Goal: Task Accomplishment & Management: Manage account settings

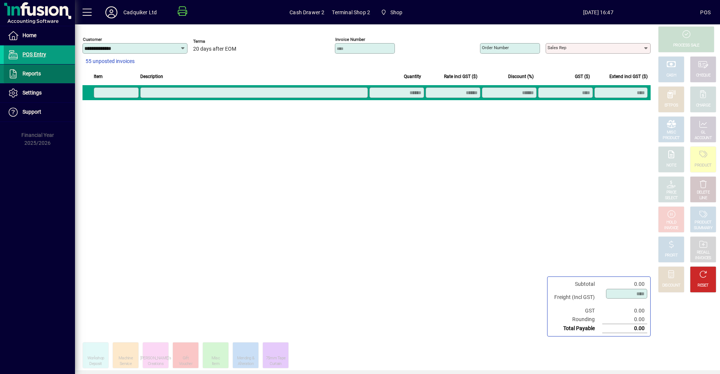
click at [63, 73] on span at bounding box center [39, 74] width 71 height 18
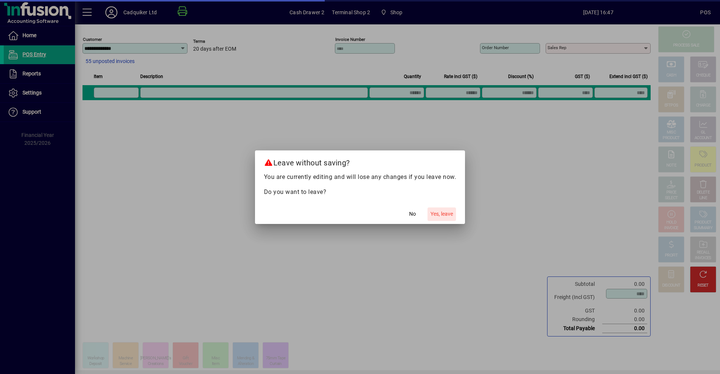
click at [442, 210] on span "Yes, leave" at bounding box center [441, 214] width 22 height 8
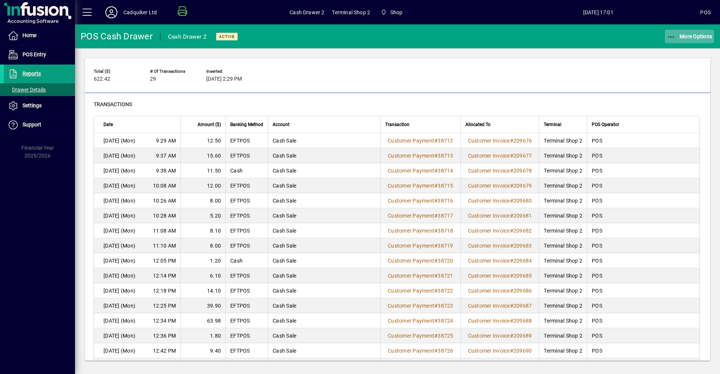
click at [695, 34] on span "More Options" at bounding box center [689, 36] width 46 height 6
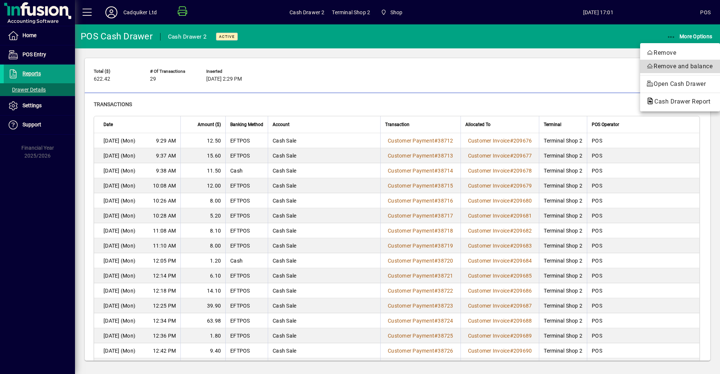
click at [679, 69] on span "Remove and balance" at bounding box center [680, 66] width 68 height 9
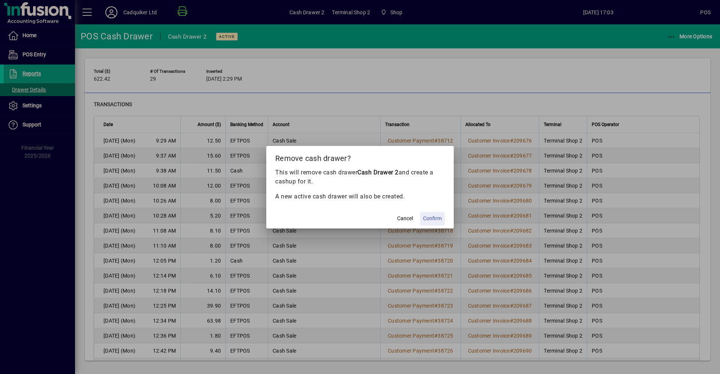
click at [437, 217] on span "Confirm" at bounding box center [432, 218] width 19 height 8
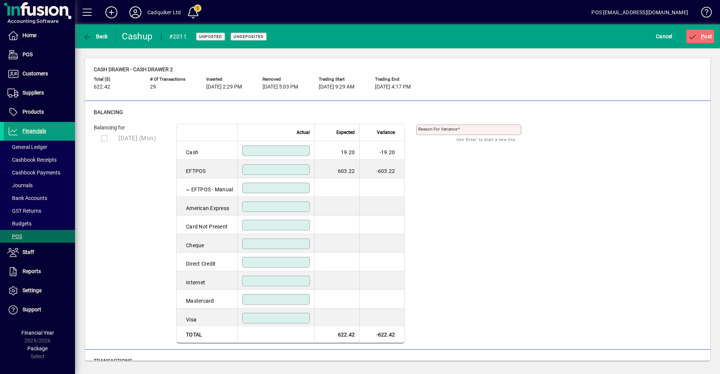
click at [290, 168] on input at bounding box center [276, 169] width 65 height 6
type input "******"
click at [284, 154] on input at bounding box center [276, 151] width 65 height 6
type input "*****"
click at [464, 173] on div "Reason for variance Use 'Enter' to start a new line" at bounding box center [474, 229] width 116 height 228
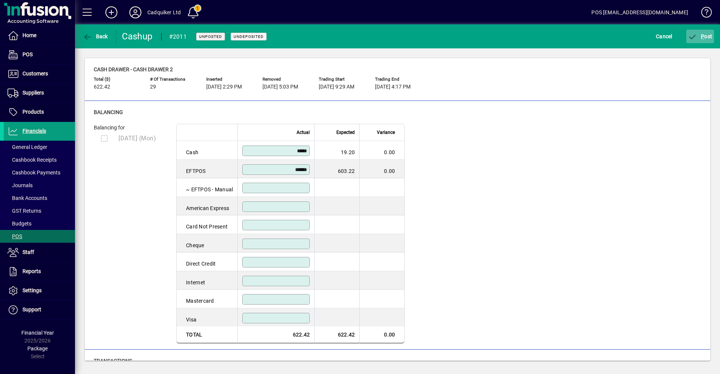
click at [702, 34] on span "P" at bounding box center [701, 36] width 3 height 6
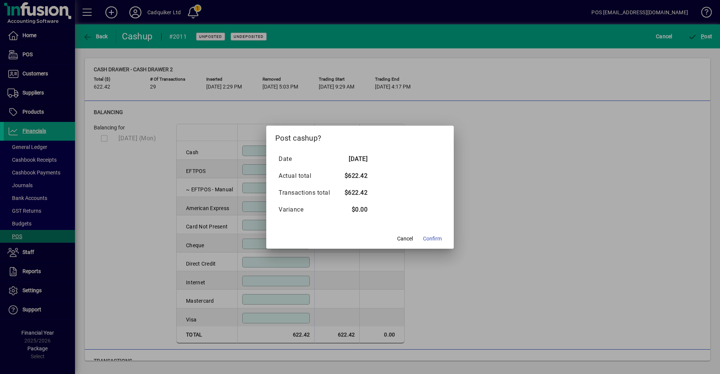
click at [432, 235] on button "Confirm" at bounding box center [432, 238] width 25 height 13
